Goal: Find specific page/section: Find specific page/section

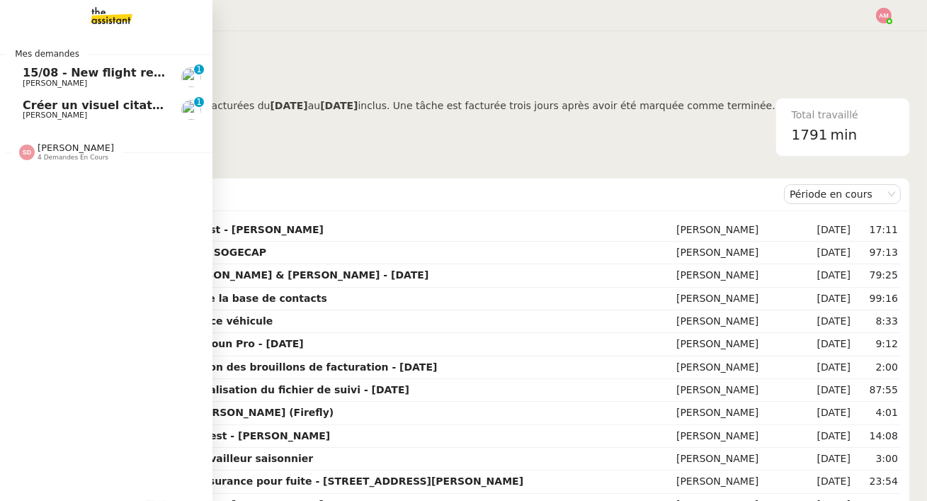
click at [23, 106] on span "Créer un visuel citation" at bounding box center [97, 104] width 149 height 13
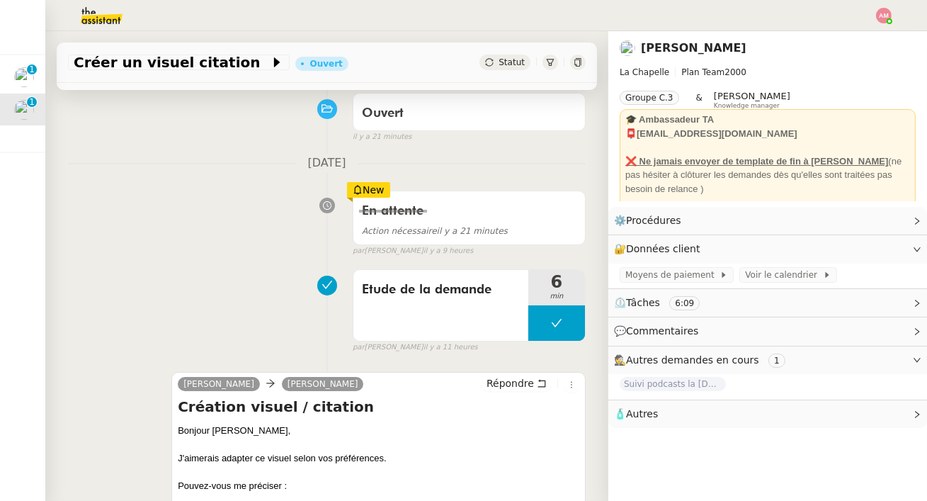
scroll to position [115, 0]
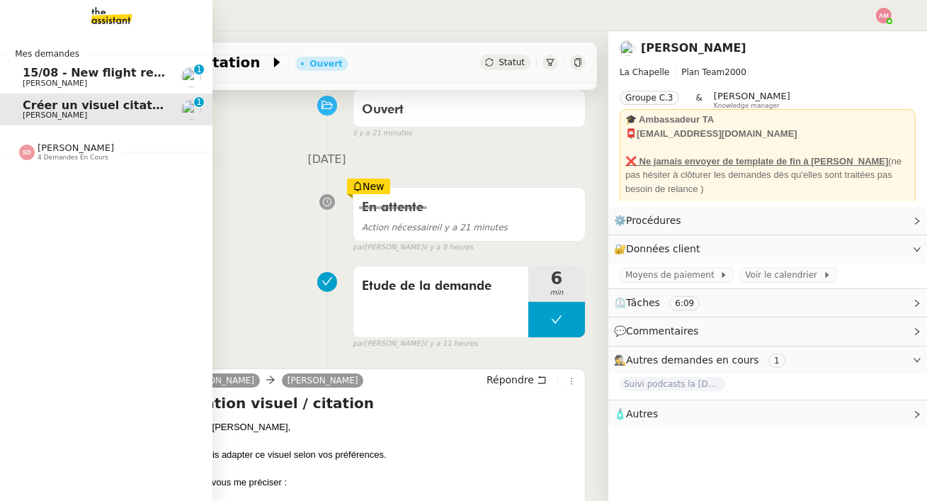
click at [37, 70] on span "15/08 - New flight request - [PERSON_NAME]" at bounding box center [165, 72] width 285 height 13
